Goal: Task Accomplishment & Management: Use online tool/utility

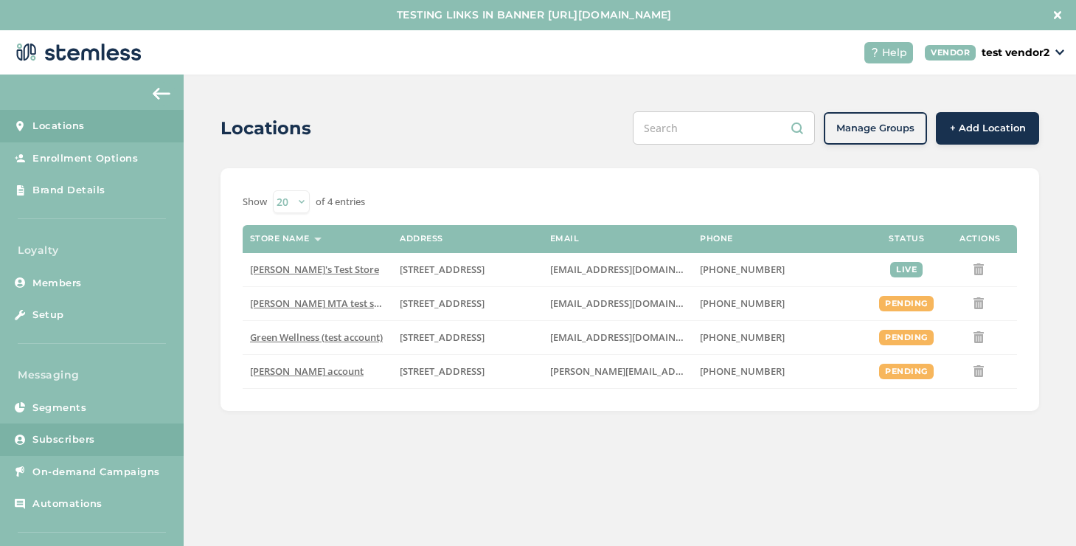
click at [63, 449] on link "Subscribers" at bounding box center [92, 439] width 184 height 32
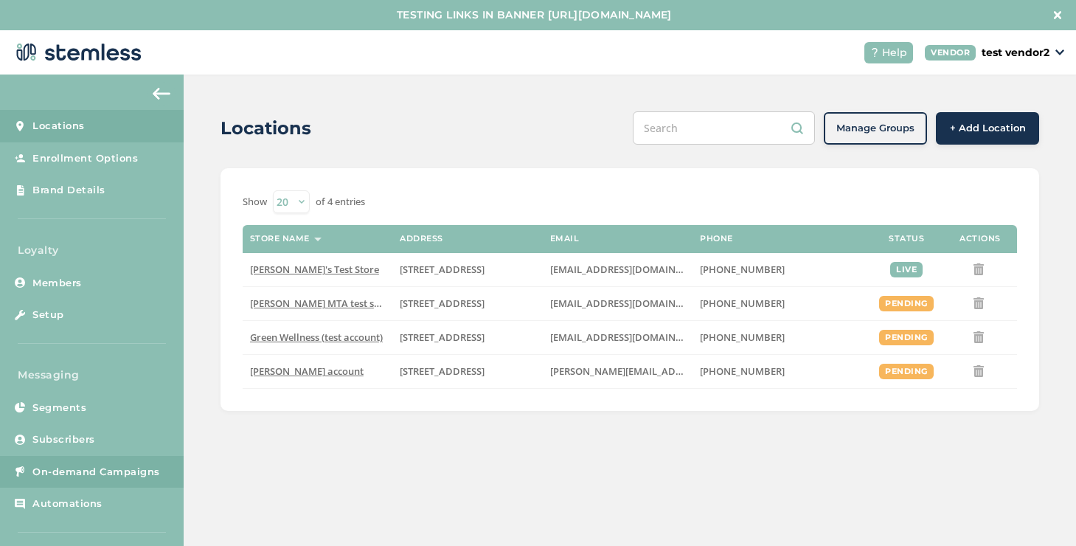
click at [66, 456] on link "On-demand Campaigns" at bounding box center [92, 472] width 184 height 32
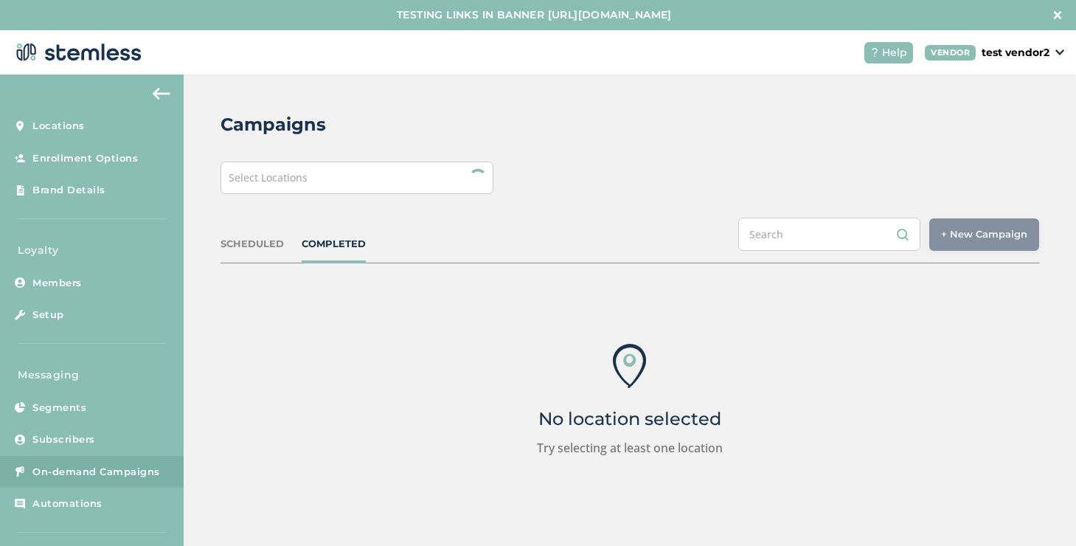
click at [358, 185] on div "Select Locations" at bounding box center [356, 177] width 273 height 32
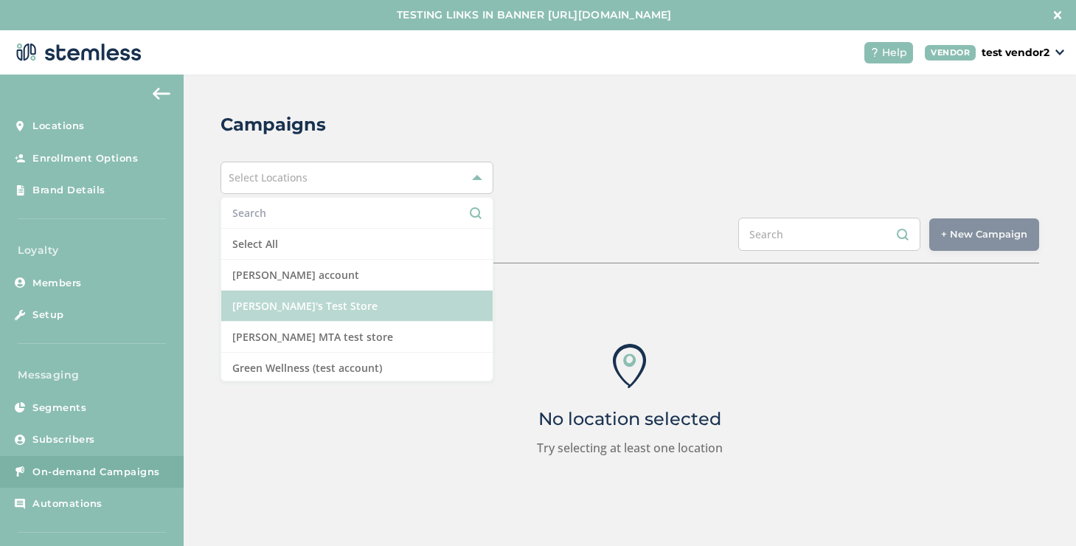
click at [274, 313] on li "[PERSON_NAME]'s Test Store" at bounding box center [356, 306] width 271 height 31
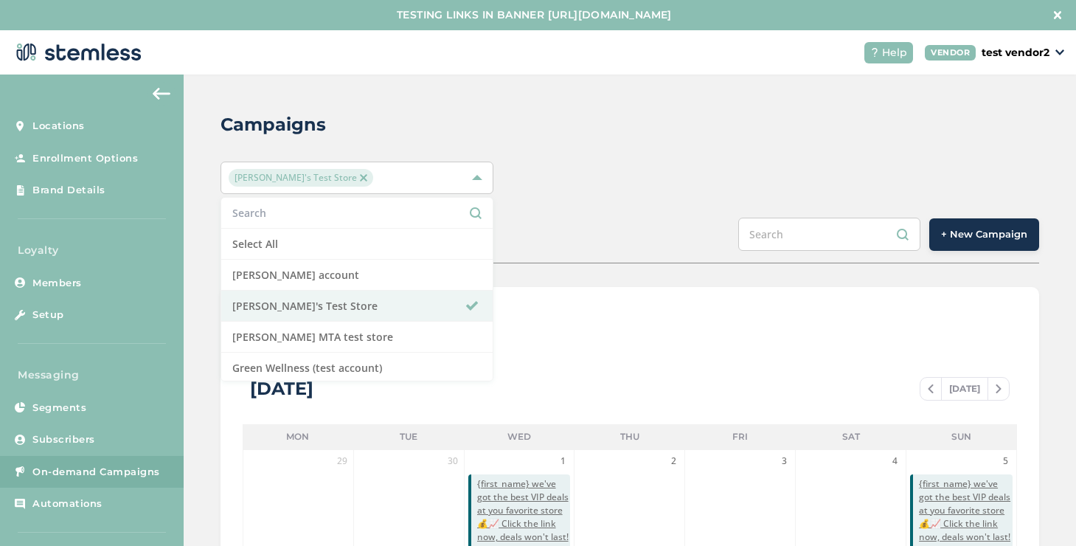
click at [941, 238] on span "+ New Campaign" at bounding box center [984, 234] width 86 height 15
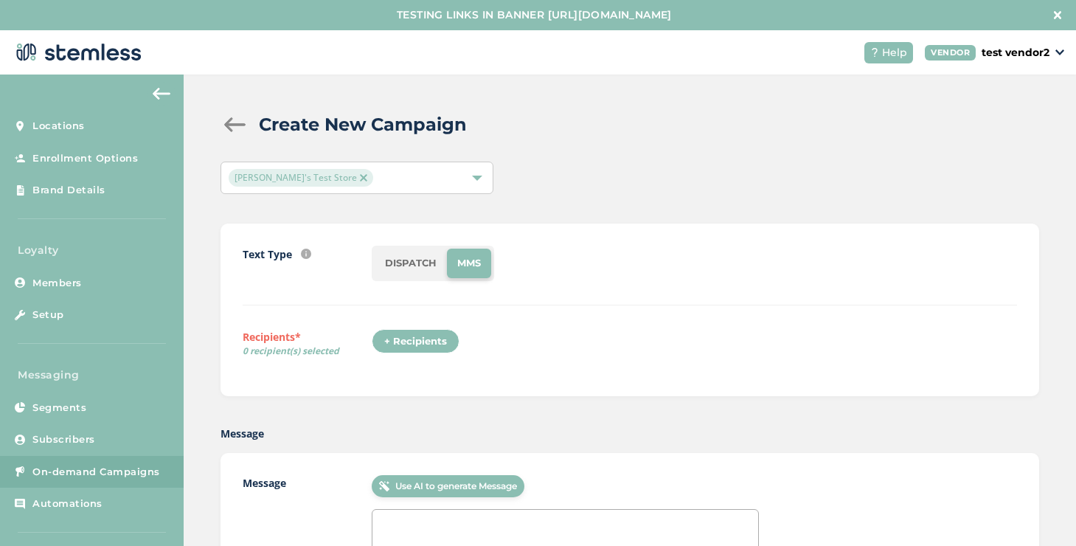
click at [428, 349] on div "+ Recipients" at bounding box center [416, 341] width 88 height 25
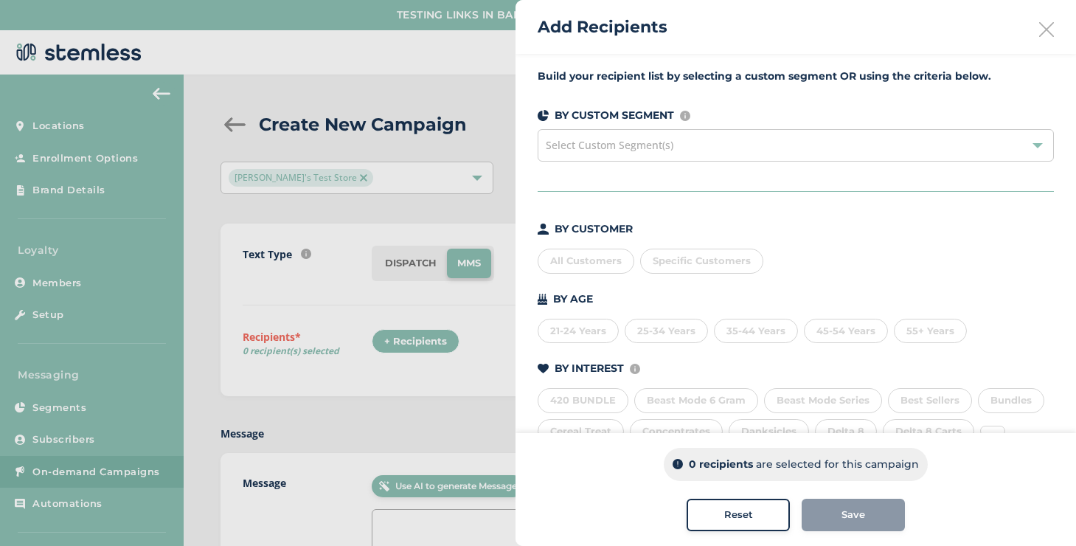
click at [680, 263] on span "Specific Customers" at bounding box center [702, 260] width 98 height 12
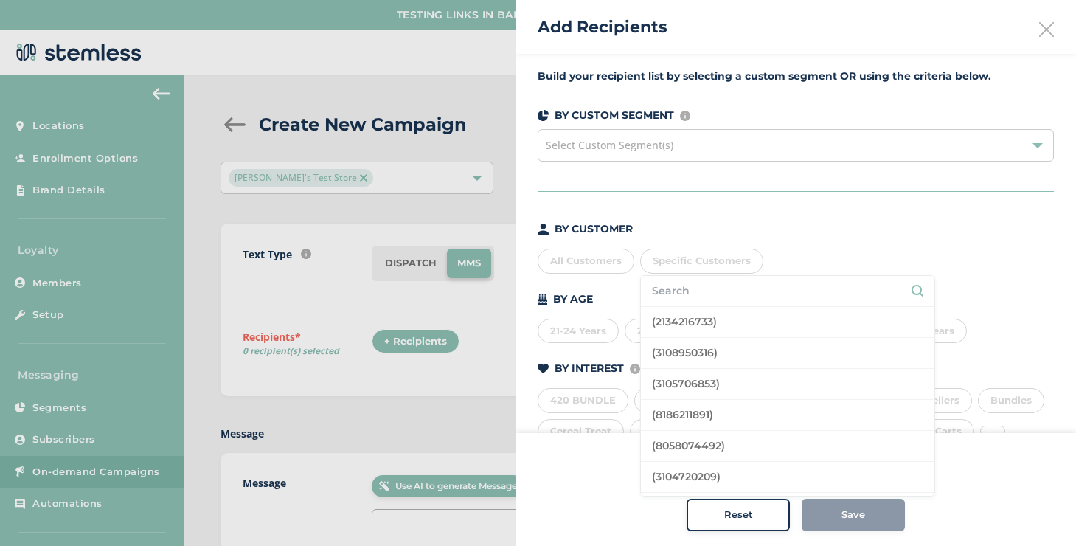
click at [677, 288] on input "text" at bounding box center [787, 290] width 271 height 15
type input "[PERSON_NAME]"
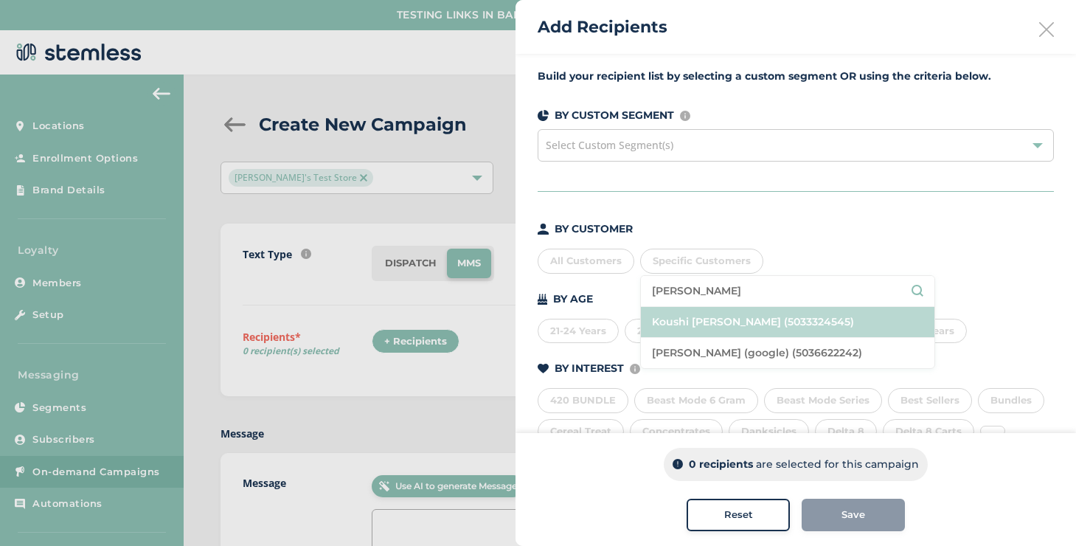
click at [690, 321] on li "Koushi [PERSON_NAME] (5033324545)" at bounding box center [787, 322] width 293 height 31
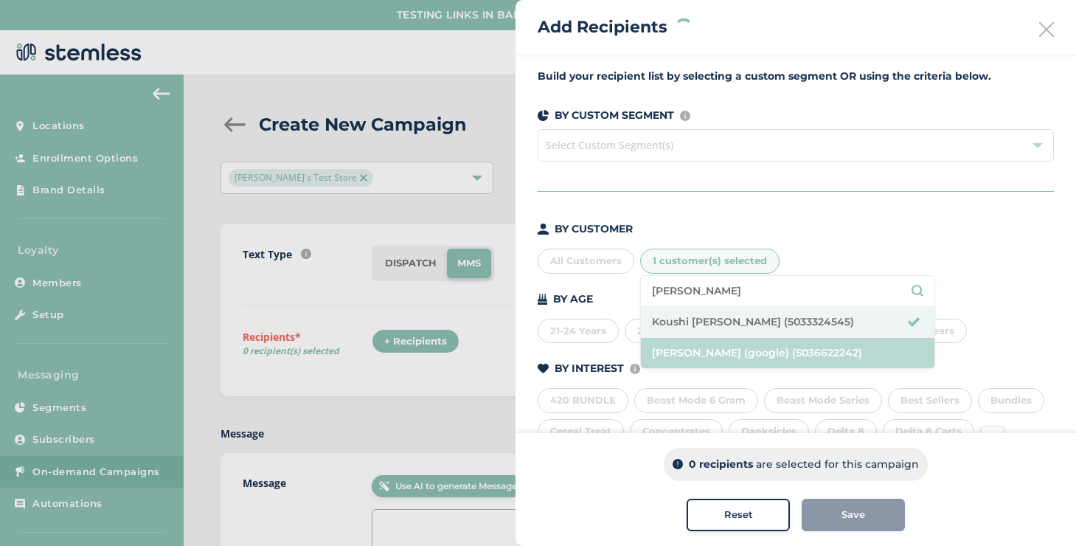
click at [682, 345] on li "[PERSON_NAME] (google) (5036622242)" at bounding box center [787, 353] width 293 height 30
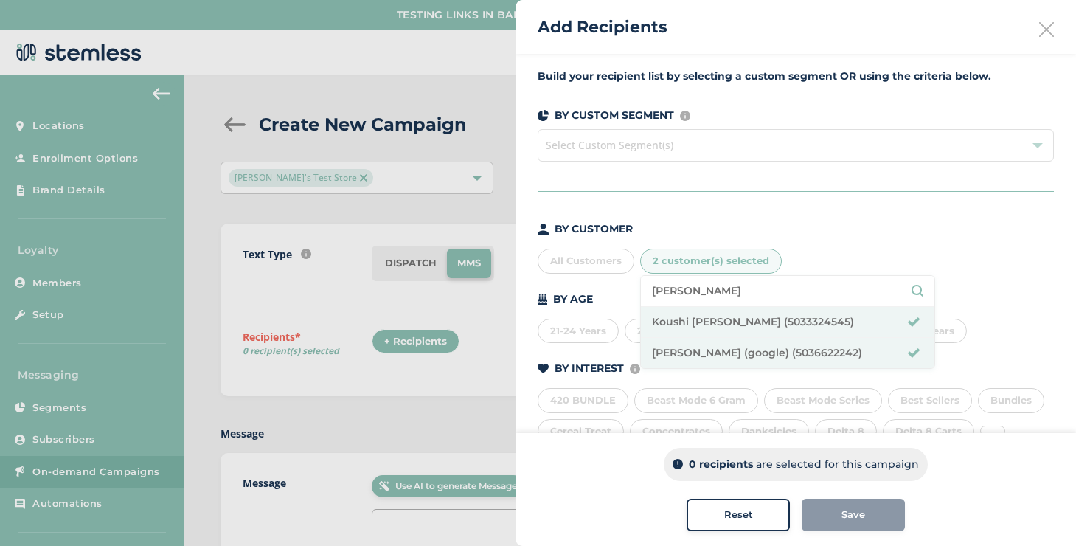
click at [682, 269] on div "2 customer(s) selected" at bounding box center [711, 261] width 142 height 25
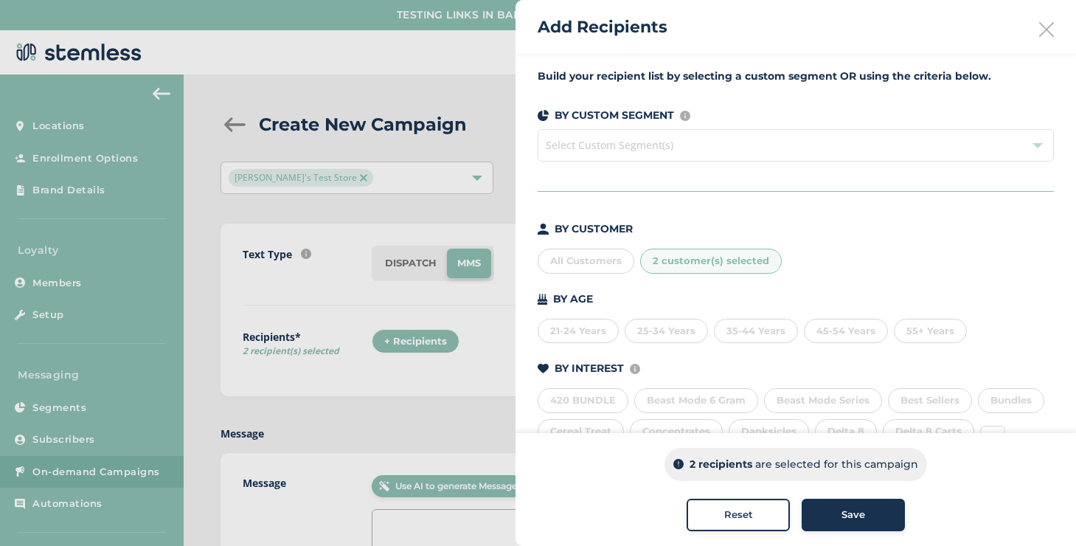
click at [682, 269] on div "2 customer(s) selected" at bounding box center [711, 261] width 142 height 25
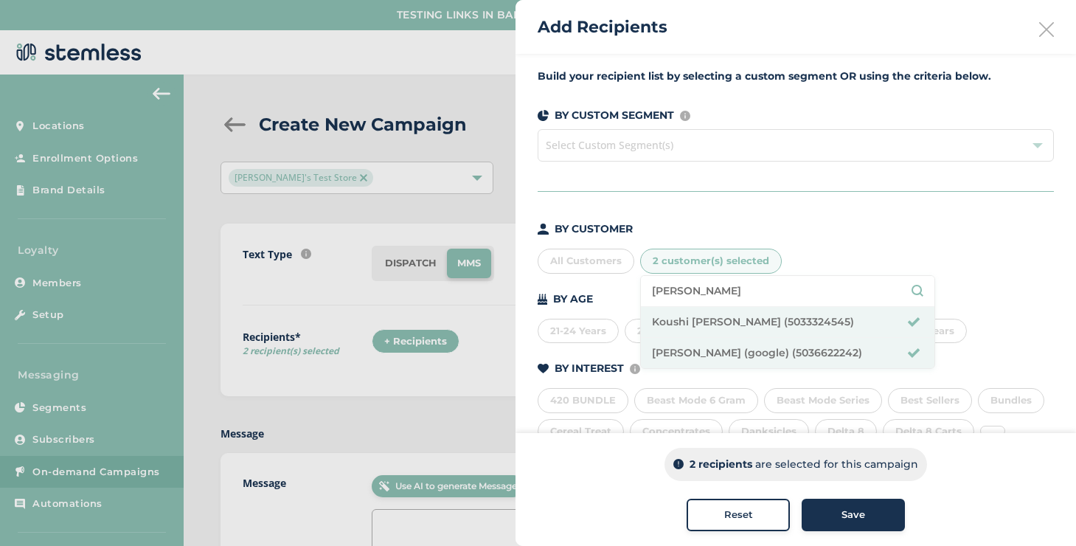
click at [679, 290] on input "[PERSON_NAME]" at bounding box center [787, 290] width 271 height 15
type input "[PERSON_NAME]"
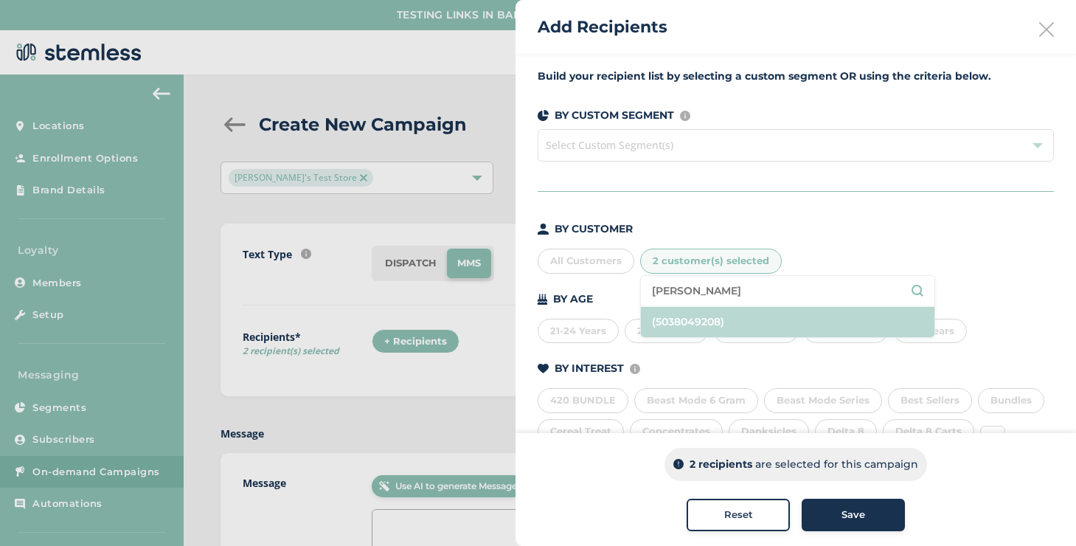
click at [698, 322] on li "(5038049208)" at bounding box center [787, 322] width 293 height 30
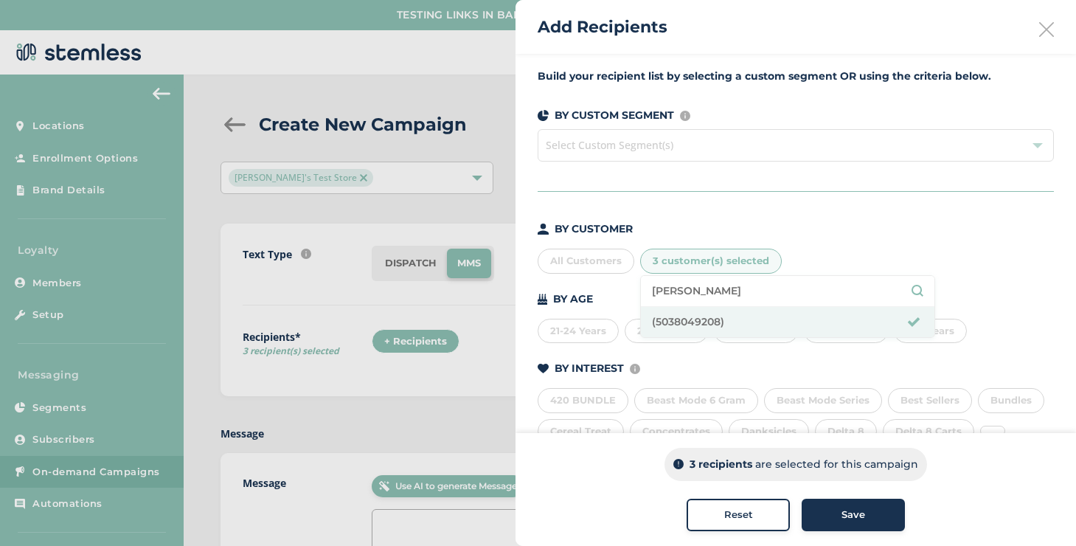
click at [841, 513] on span "Save" at bounding box center [853, 514] width 24 height 15
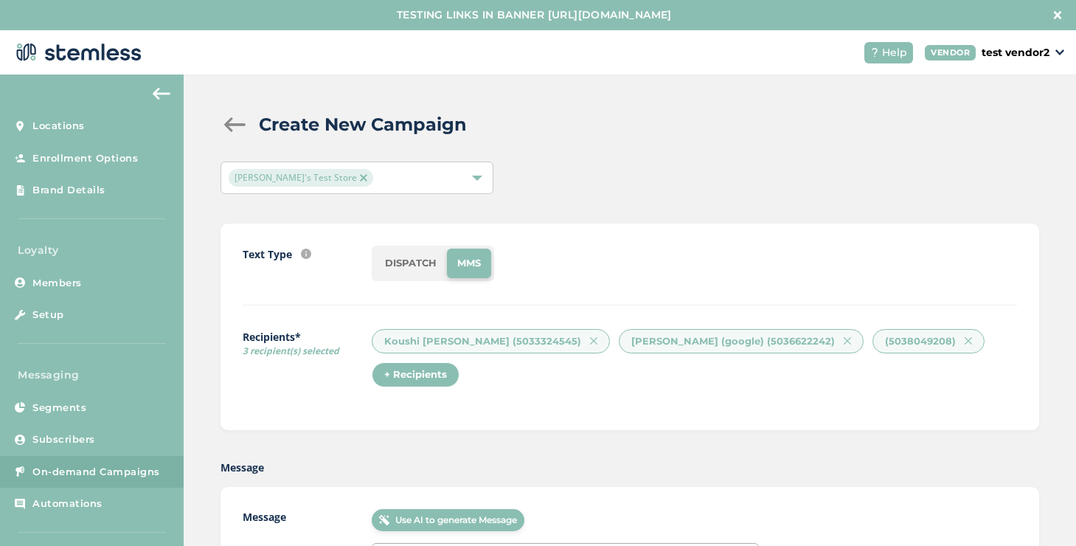
click at [419, 257] on li "DISPATCH" at bounding box center [411, 263] width 72 height 29
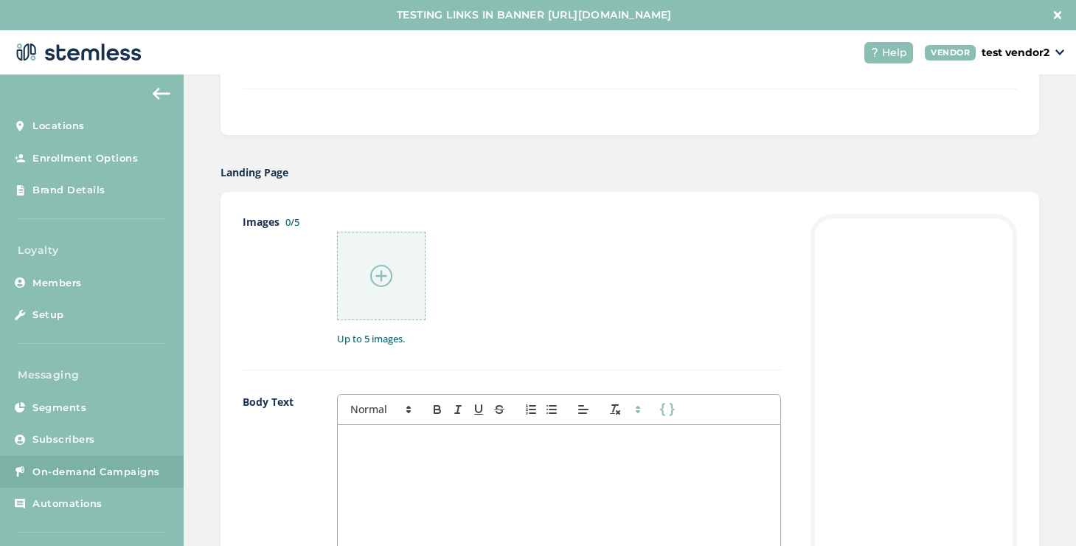
scroll to position [930, 0]
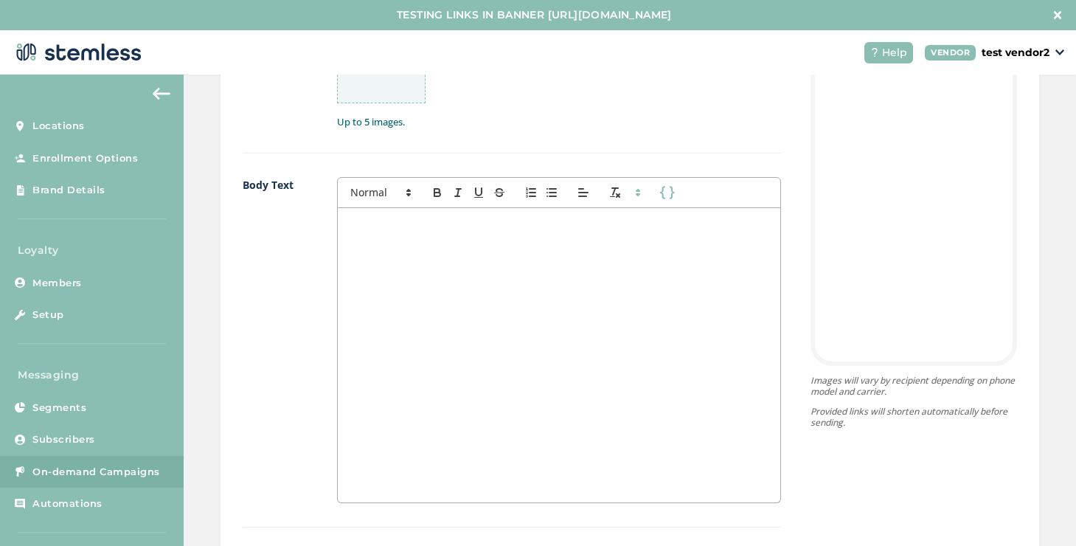
click at [442, 324] on div at bounding box center [559, 355] width 442 height 294
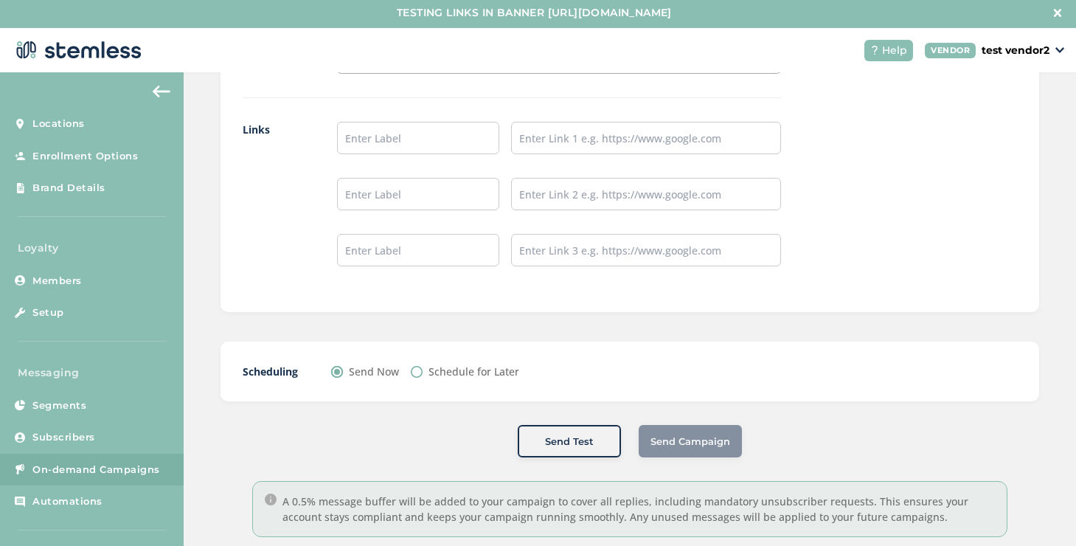
scroll to position [3, 0]
click at [428, 367] on label "Schedule for Later" at bounding box center [473, 370] width 91 height 15
click at [423, 367] on input "Schedule for Later" at bounding box center [417, 371] width 12 height 12
radio input "true"
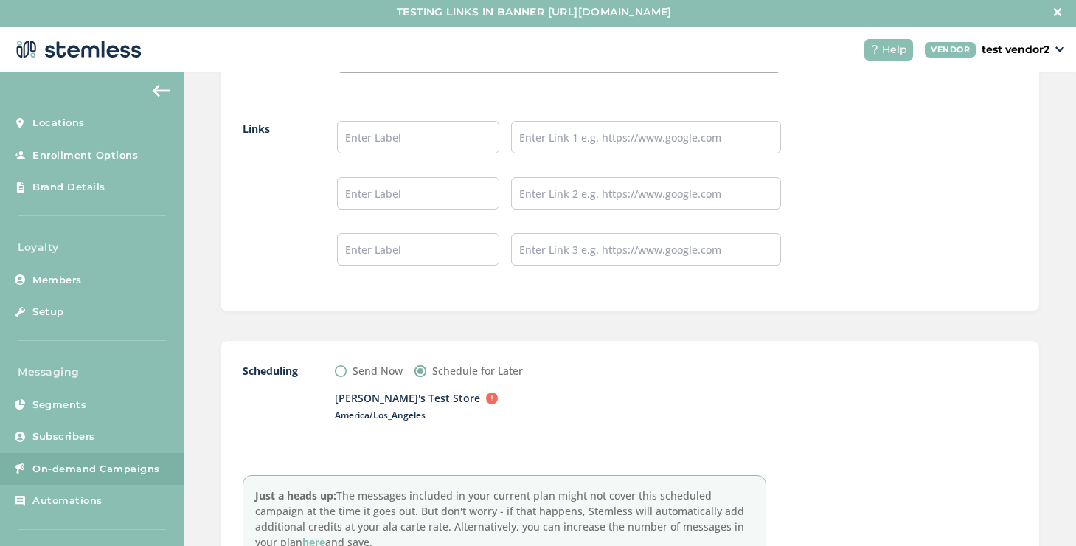
click at [335, 369] on input "Send Now" at bounding box center [341, 371] width 12 height 12
radio input "true"
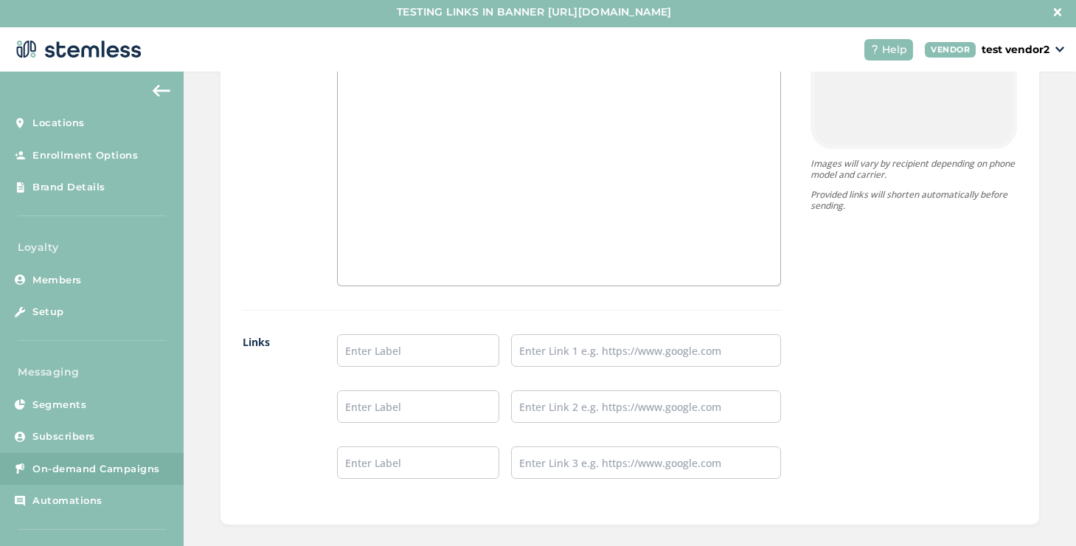
scroll to position [1357, 0]
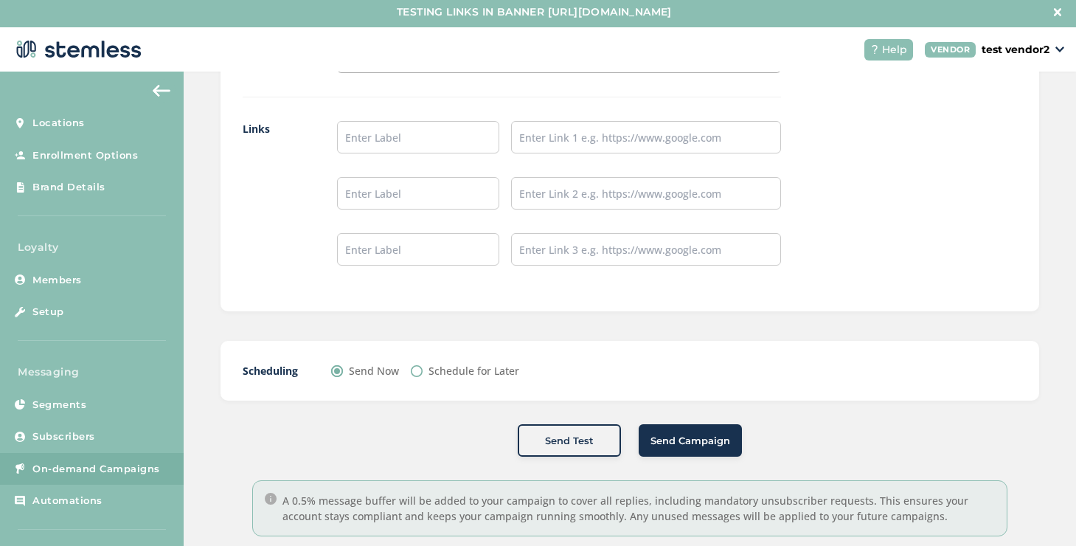
click at [661, 455] on button "Send Campaign" at bounding box center [690, 440] width 103 height 32
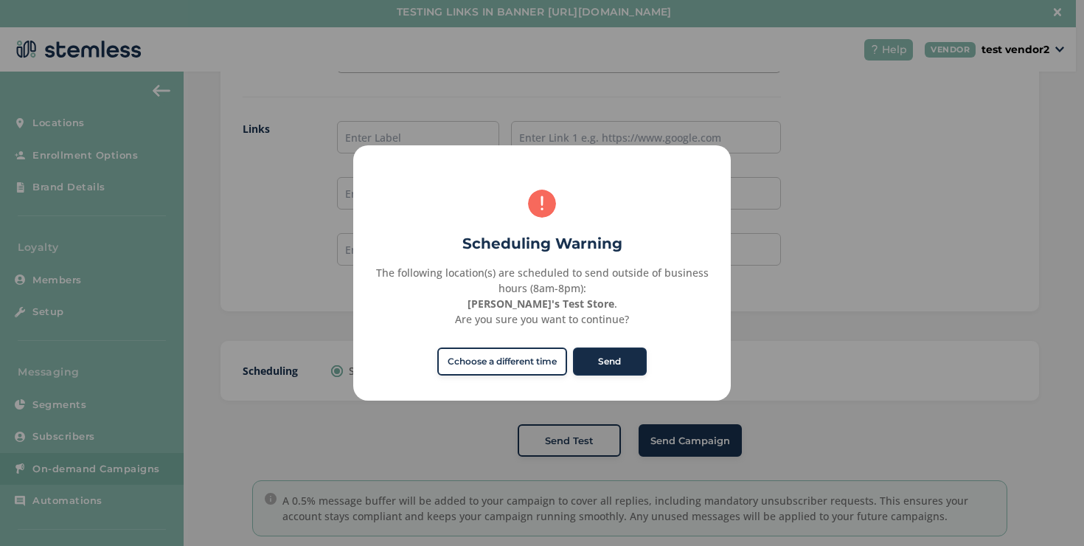
click at [589, 369] on button "Send" at bounding box center [610, 361] width 74 height 28
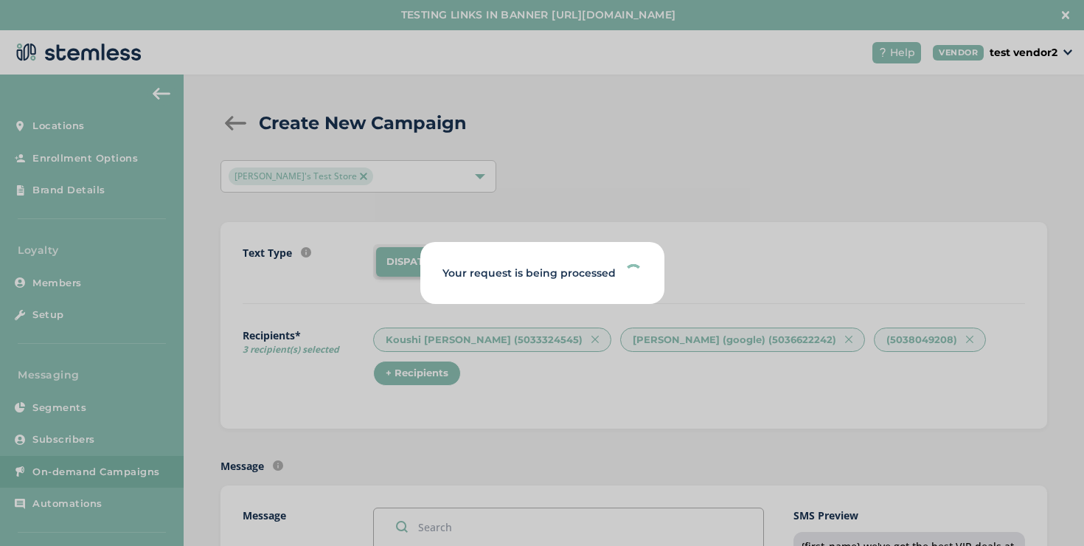
scroll to position [0, 0]
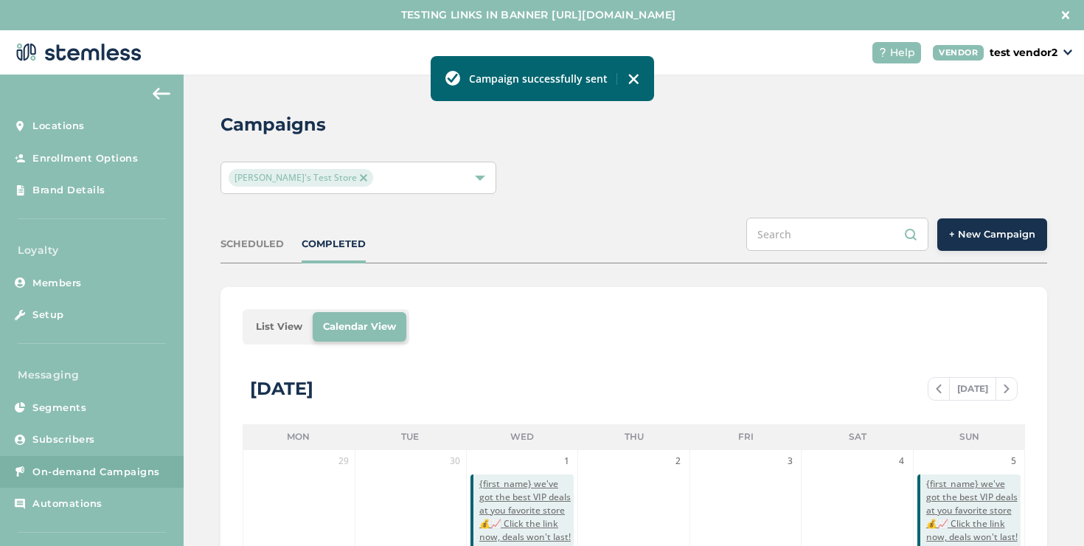
click at [296, 314] on li "List View" at bounding box center [279, 326] width 67 height 29
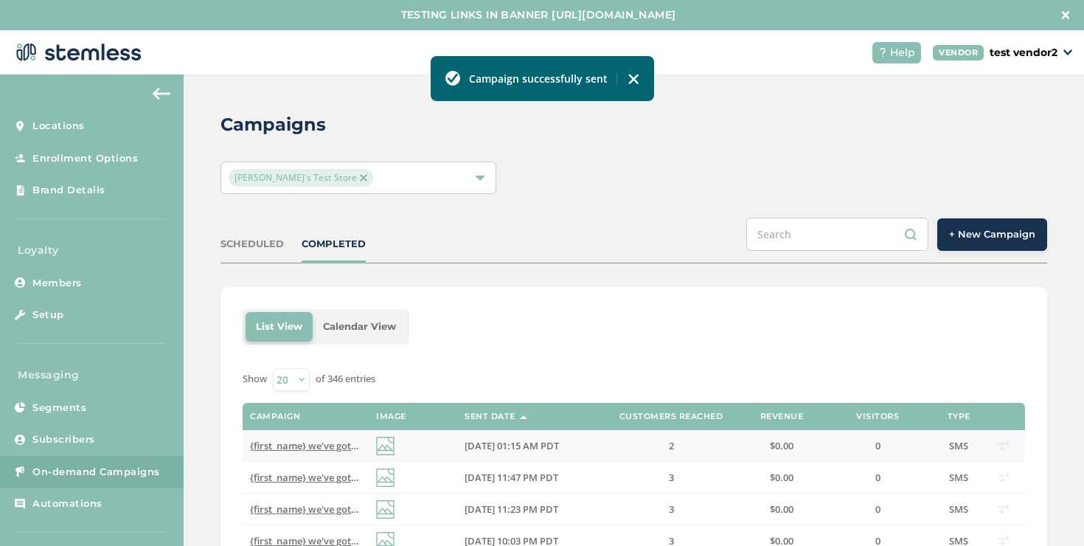
click at [319, 444] on span "{first_name} we've got the best VIP deals at you favorite store💰📈 Click the lin…" at bounding box center [528, 445] width 556 height 13
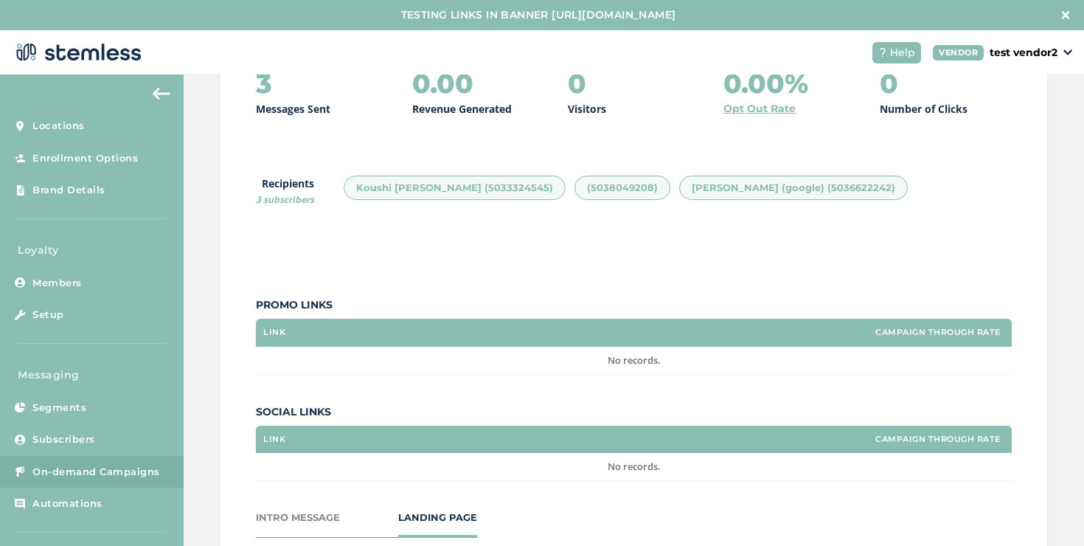
scroll to position [338, 0]
